Goal: Transaction & Acquisition: Purchase product/service

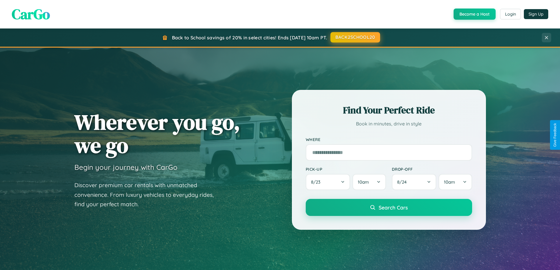
click at [355, 37] on button "BACK2SCHOOL20" at bounding box center [355, 37] width 50 height 11
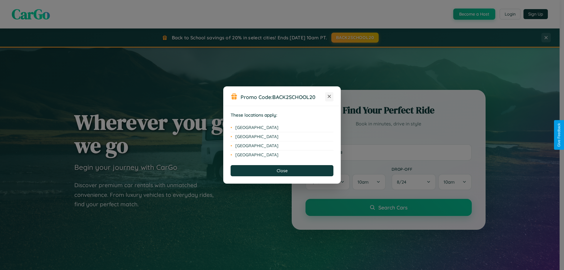
click at [329, 97] on icon at bounding box center [329, 96] width 3 height 3
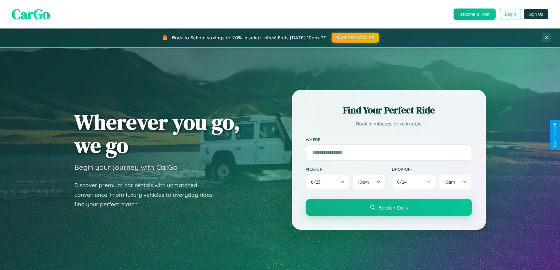
click at [510, 14] on button "Login" at bounding box center [510, 14] width 21 height 11
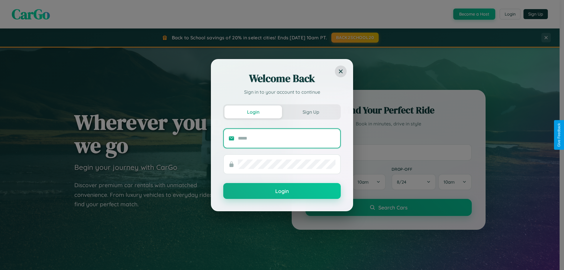
click at [287, 138] on input "text" at bounding box center [287, 138] width 98 height 9
type input "**********"
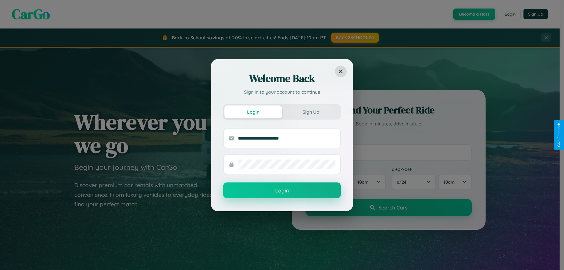
click at [282, 191] on button "Login" at bounding box center [281, 190] width 117 height 16
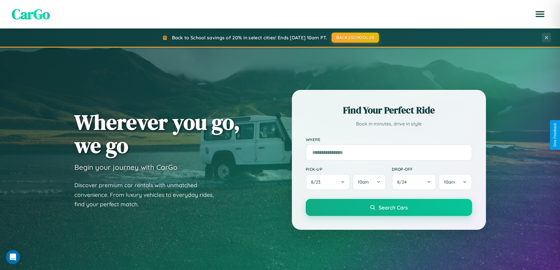
scroll to position [17, 0]
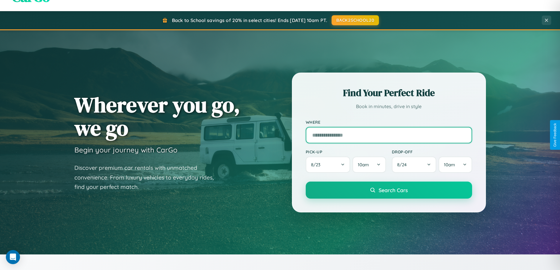
click at [388, 135] on input "text" at bounding box center [388, 135] width 166 height 16
type input "**********"
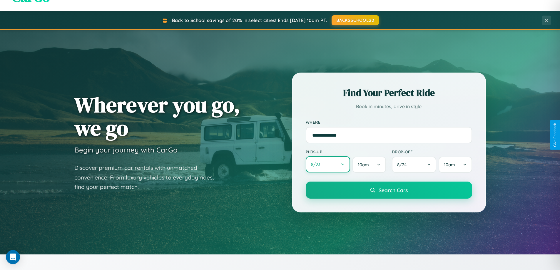
click at [328, 164] on button "8 / 23" at bounding box center [327, 164] width 45 height 16
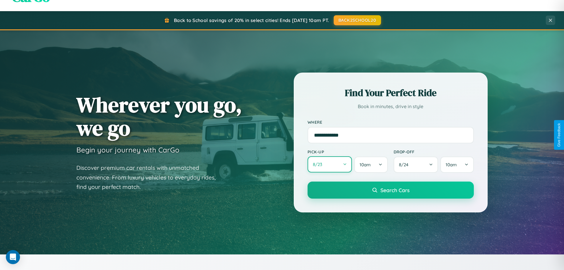
select select "*"
select select "****"
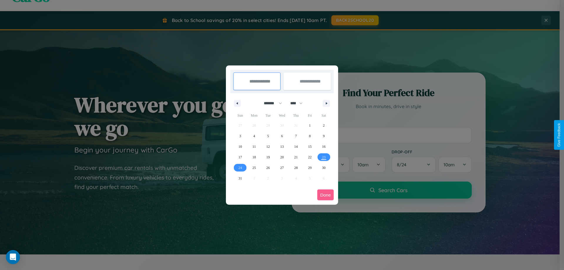
drag, startPoint x: 270, startPoint y: 103, endPoint x: 282, endPoint y: 118, distance: 18.8
click at [270, 103] on select "******* ******** ***** ***** *** **** **** ****** ********* ******* ******** **…" at bounding box center [271, 103] width 25 height 10
select select "*"
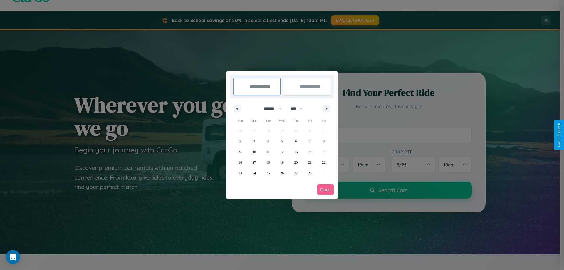
drag, startPoint x: 299, startPoint y: 108, endPoint x: 282, endPoint y: 118, distance: 19.5
click at [299, 108] on select "**** **** **** **** **** **** **** **** **** **** **** **** **** **** **** ****…" at bounding box center [296, 109] width 18 height 10
select select "****"
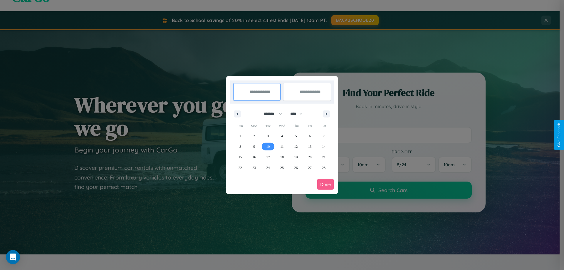
click at [268, 146] on span "10" at bounding box center [268, 146] width 4 height 11
type input "**********"
click at [310, 157] on span "20" at bounding box center [310, 157] width 4 height 11
type input "**********"
click at [325, 184] on button "Done" at bounding box center [325, 184] width 16 height 11
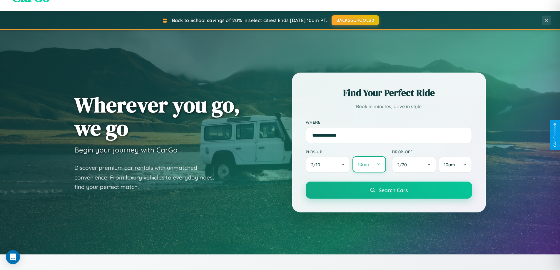
click at [369, 165] on button "10am" at bounding box center [368, 164] width 33 height 16
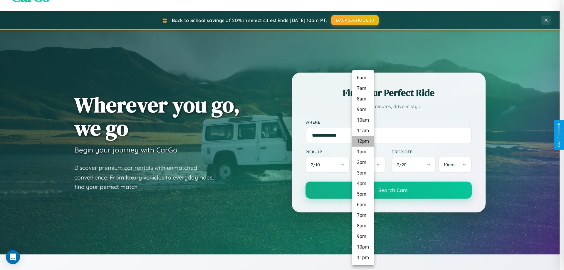
click at [363, 141] on li "12pm" at bounding box center [363, 141] width 22 height 11
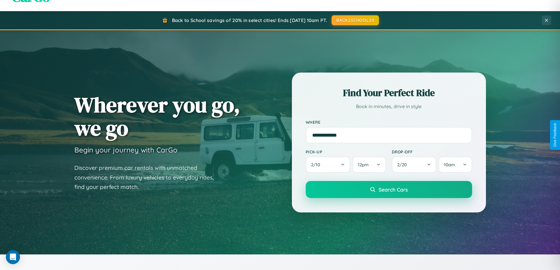
click at [388, 190] on span "Search Cars" at bounding box center [392, 189] width 29 height 6
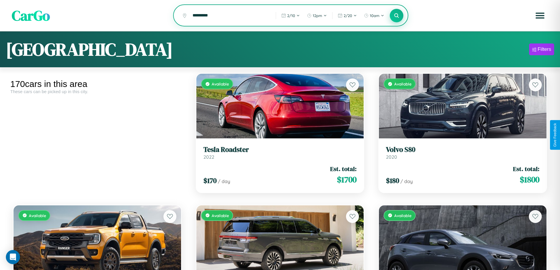
click at [396, 16] on icon at bounding box center [397, 16] width 6 height 6
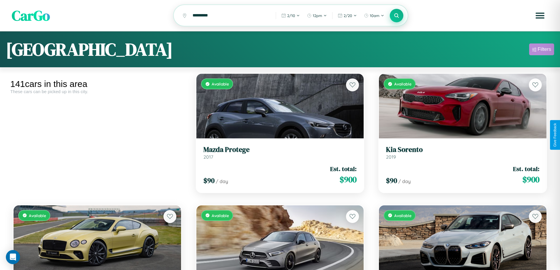
click at [541, 50] on div "Filters" at bounding box center [544, 49] width 14 height 6
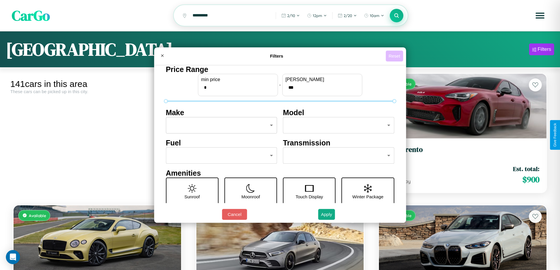
click at [395, 56] on button "Reset" at bounding box center [393, 56] width 17 height 11
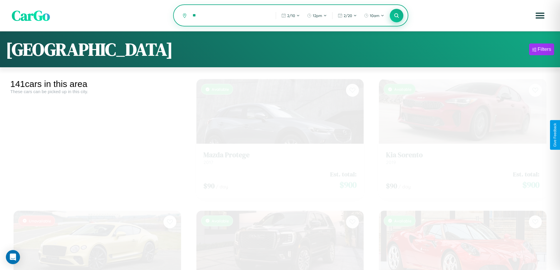
type input "*"
type input "******"
click at [396, 16] on icon at bounding box center [397, 16] width 6 height 6
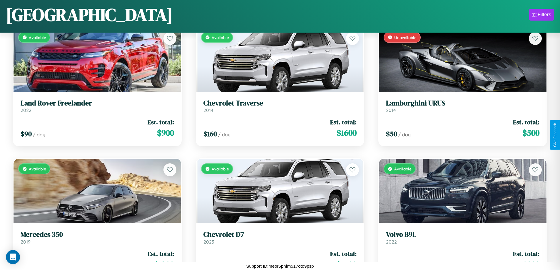
scroll to position [4292, 0]
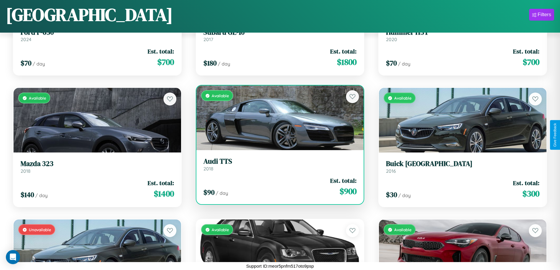
click at [277, 166] on h3 "Audi TTS" at bounding box center [279, 161] width 153 height 9
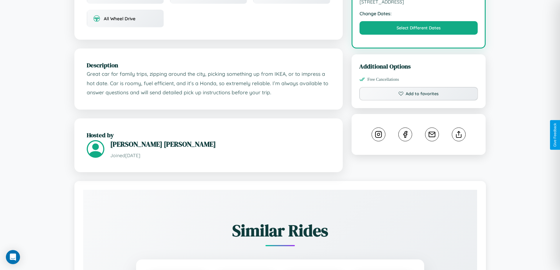
scroll to position [193, 0]
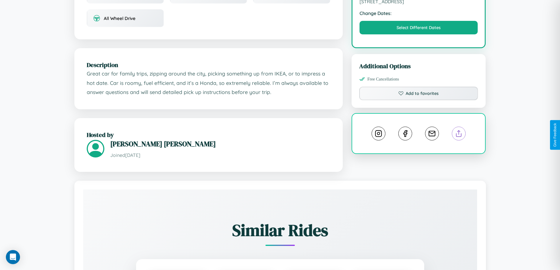
click at [459, 135] on line at bounding box center [459, 132] width 0 height 4
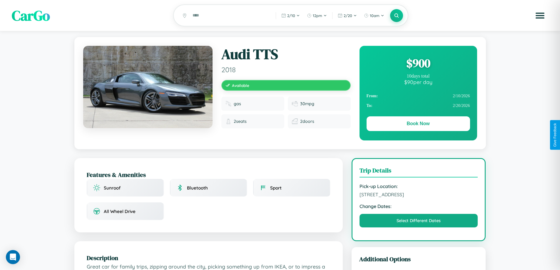
click at [418, 64] on div "$ 900" at bounding box center [417, 63] width 103 height 16
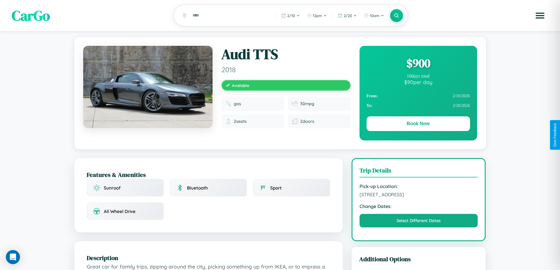
click at [418, 64] on div "$ 900" at bounding box center [417, 63] width 103 height 16
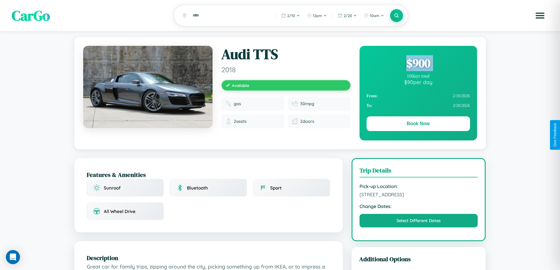
click at [418, 64] on div "$ 900" at bounding box center [417, 63] width 103 height 16
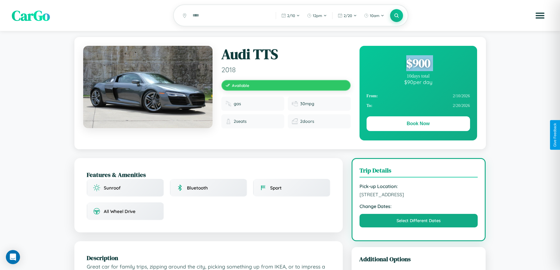
click at [418, 64] on div "$ 900" at bounding box center [417, 63] width 103 height 16
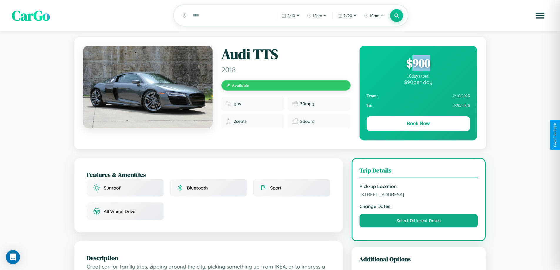
click at [418, 64] on div "$ 900" at bounding box center [417, 63] width 103 height 16
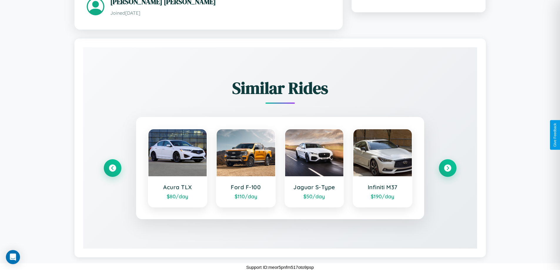
scroll to position [337, 0]
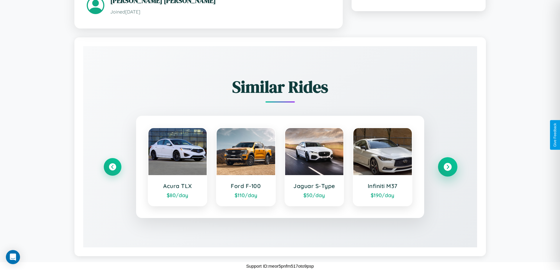
click at [447, 167] on icon at bounding box center [447, 167] width 8 height 8
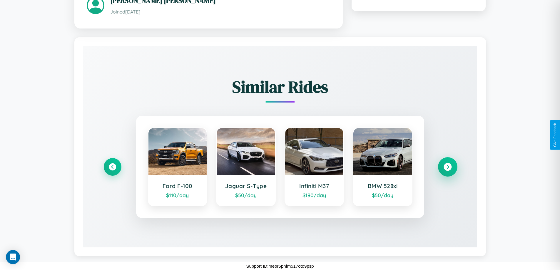
click at [447, 167] on icon at bounding box center [447, 167] width 8 height 8
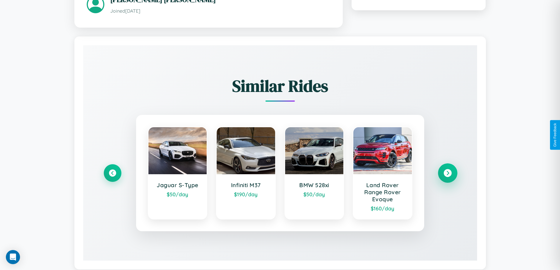
click at [447, 174] on icon at bounding box center [447, 173] width 8 height 8
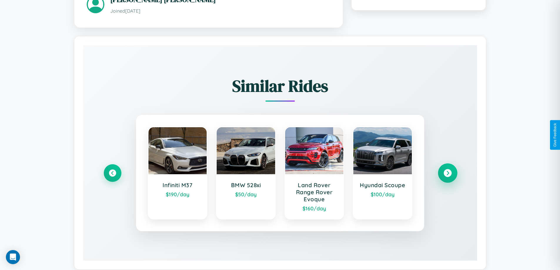
click at [447, 174] on icon at bounding box center [447, 173] width 8 height 8
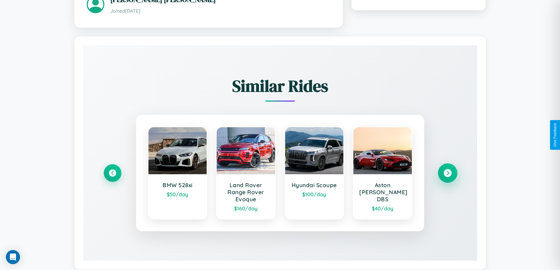
scroll to position [152, 0]
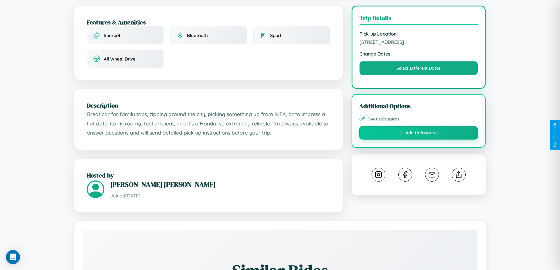
click at [418, 134] on button "Add to favorites" at bounding box center [418, 133] width 119 height 14
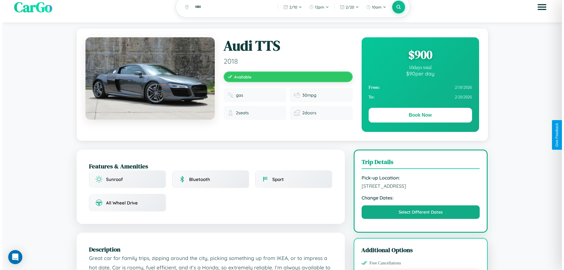
scroll to position [0, 0]
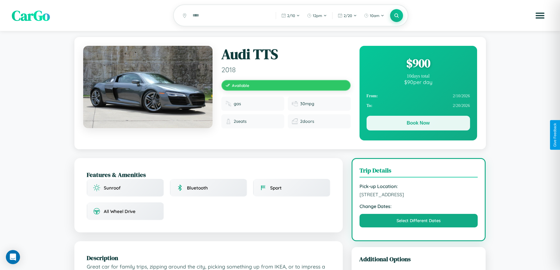
click at [418, 124] on button "Book Now" at bounding box center [417, 123] width 103 height 15
